Goal: Information Seeking & Learning: Find specific fact

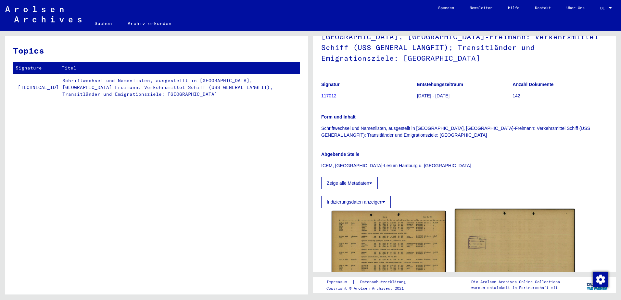
scroll to position [108, 0]
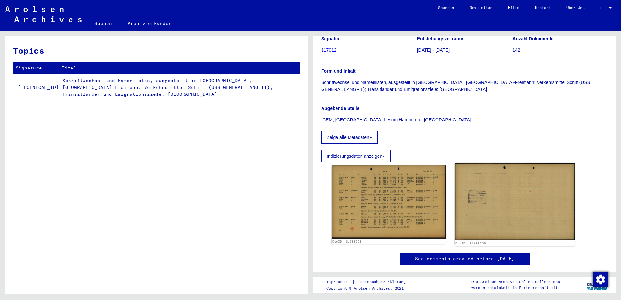
click at [454, 177] on img at bounding box center [514, 201] width 120 height 77
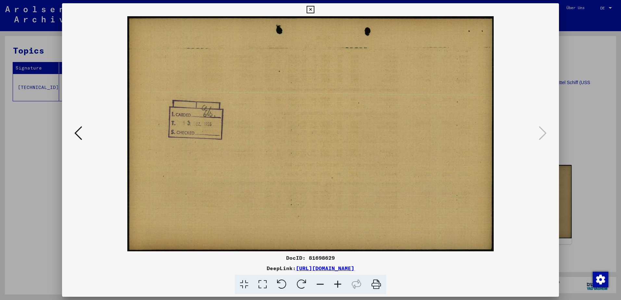
click at [571, 144] on div at bounding box center [310, 150] width 621 height 300
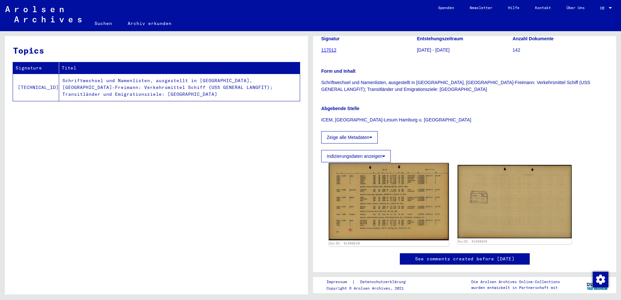
click at [399, 169] on img at bounding box center [388, 202] width 120 height 78
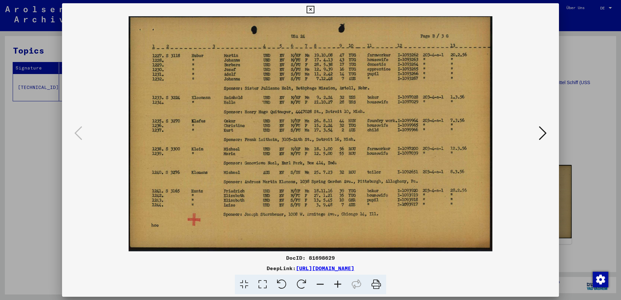
click at [584, 64] on div at bounding box center [310, 150] width 621 height 300
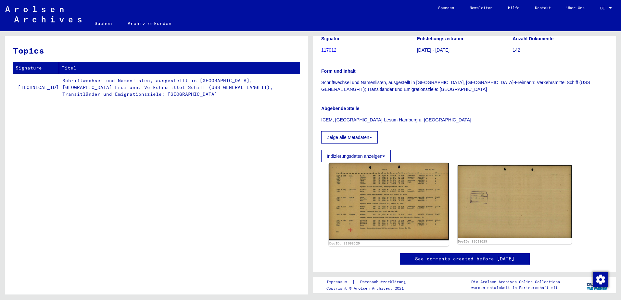
click at [394, 171] on img at bounding box center [388, 202] width 120 height 78
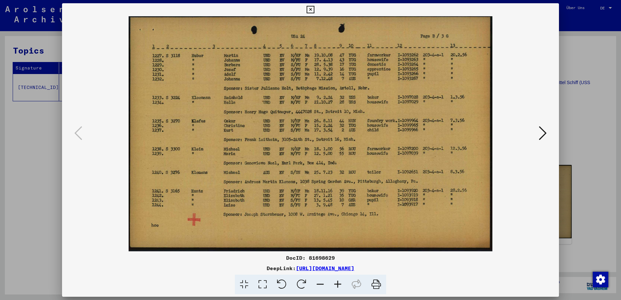
click at [16, 157] on div at bounding box center [310, 150] width 621 height 300
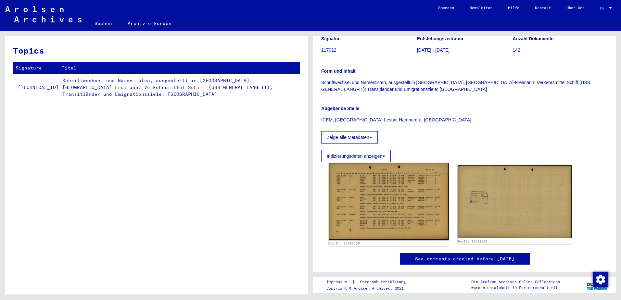
click at [402, 174] on img at bounding box center [388, 202] width 120 height 78
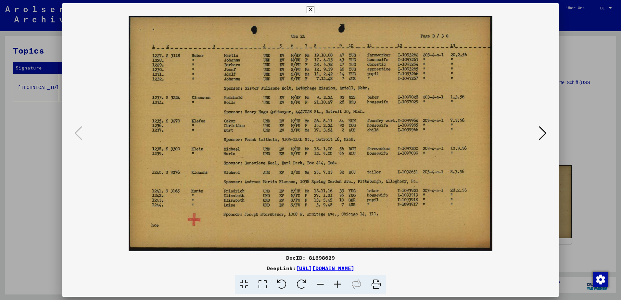
click at [571, 110] on div at bounding box center [310, 150] width 621 height 300
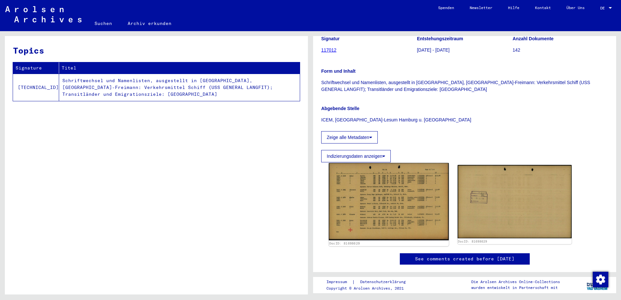
click at [352, 191] on img at bounding box center [388, 202] width 120 height 78
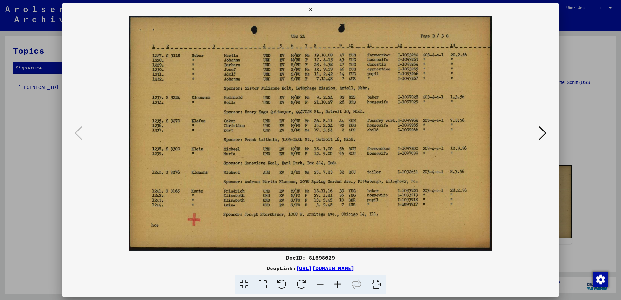
click at [23, 89] on div at bounding box center [310, 150] width 621 height 300
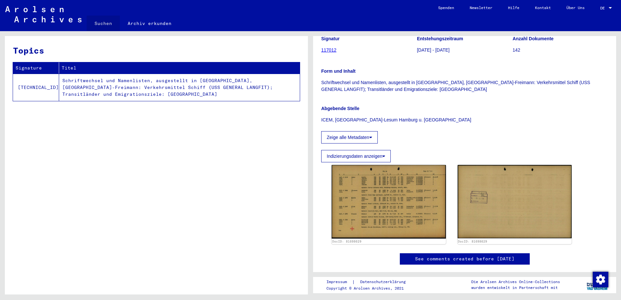
click at [106, 16] on link "Suchen" at bounding box center [103, 24] width 33 height 16
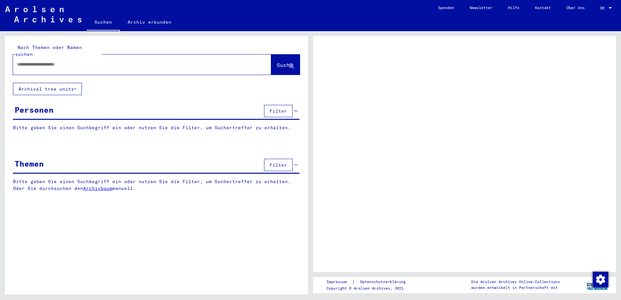
click at [128, 61] on input "text" at bounding box center [136, 64] width 239 height 7
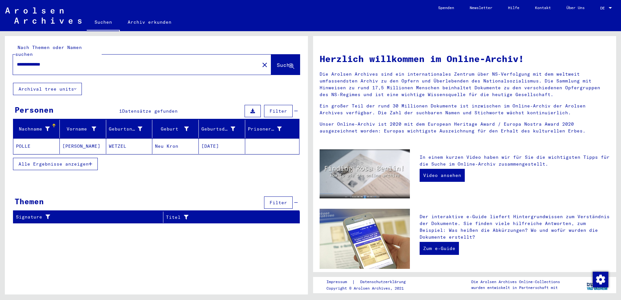
click at [168, 140] on mat-cell "Neu Kron" at bounding box center [175, 146] width 46 height 16
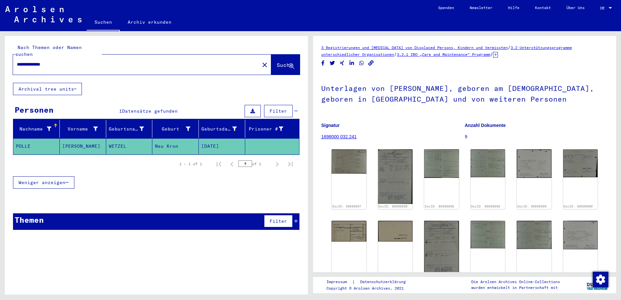
drag, startPoint x: 38, startPoint y: 55, endPoint x: 76, endPoint y: 57, distance: 38.4
click at [76, 61] on input "**********" at bounding box center [136, 64] width 239 height 7
type input "**********"
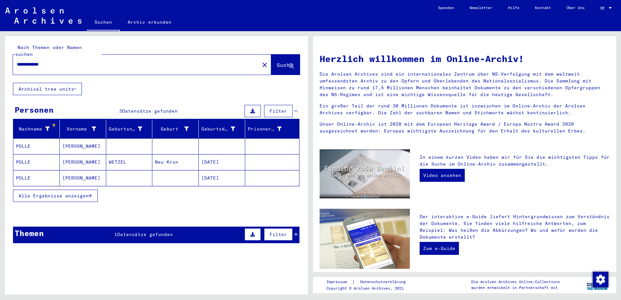
click at [128, 138] on mat-cell at bounding box center [129, 146] width 46 height 16
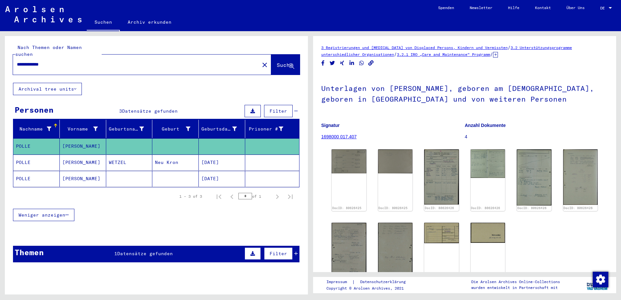
click at [231, 174] on mat-cell "[DATE]" at bounding box center [222, 179] width 46 height 16
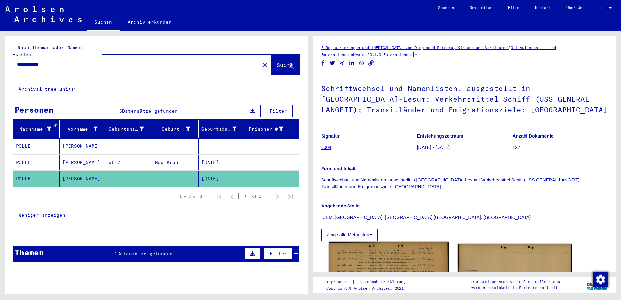
scroll to position [108, 0]
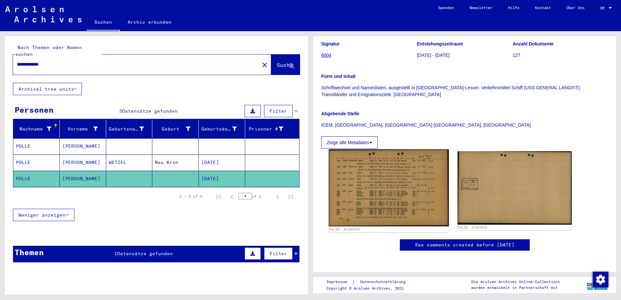
click at [416, 159] on img at bounding box center [388, 187] width 120 height 77
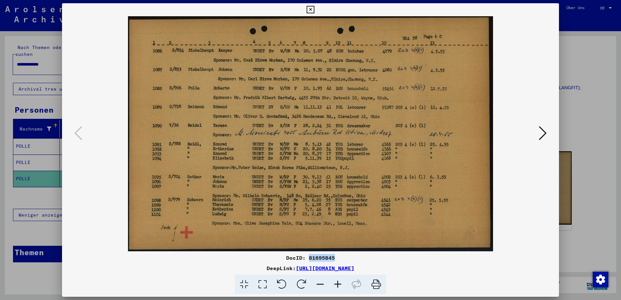
drag, startPoint x: 343, startPoint y: 257, endPoint x: 309, endPoint y: 260, distance: 34.2
click at [309, 260] on div "DocID: 81695845" at bounding box center [310, 258] width 497 height 8
copy div "81695845"
click at [592, 144] on div at bounding box center [310, 150] width 621 height 300
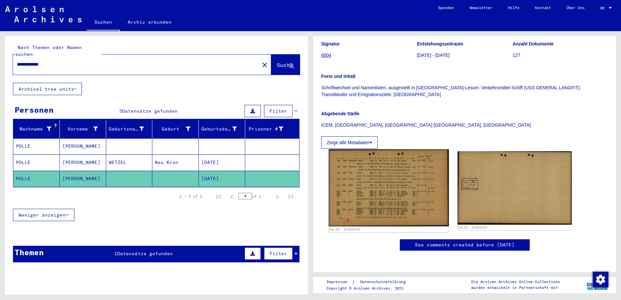
click at [391, 164] on img at bounding box center [388, 187] width 120 height 77
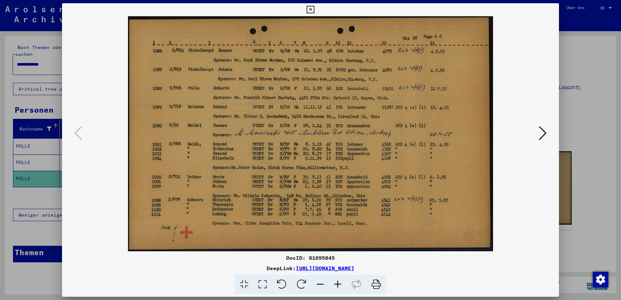
click at [573, 141] on div at bounding box center [310, 150] width 621 height 300
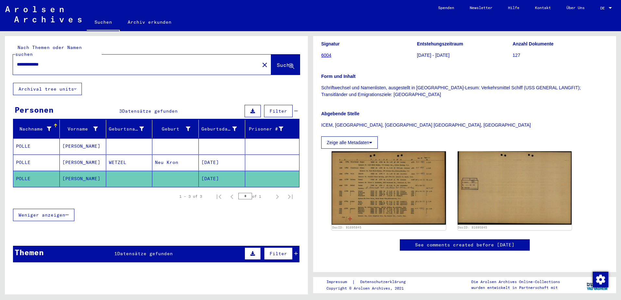
scroll to position [0, 0]
